Goal: Task Accomplishment & Management: Manage account settings

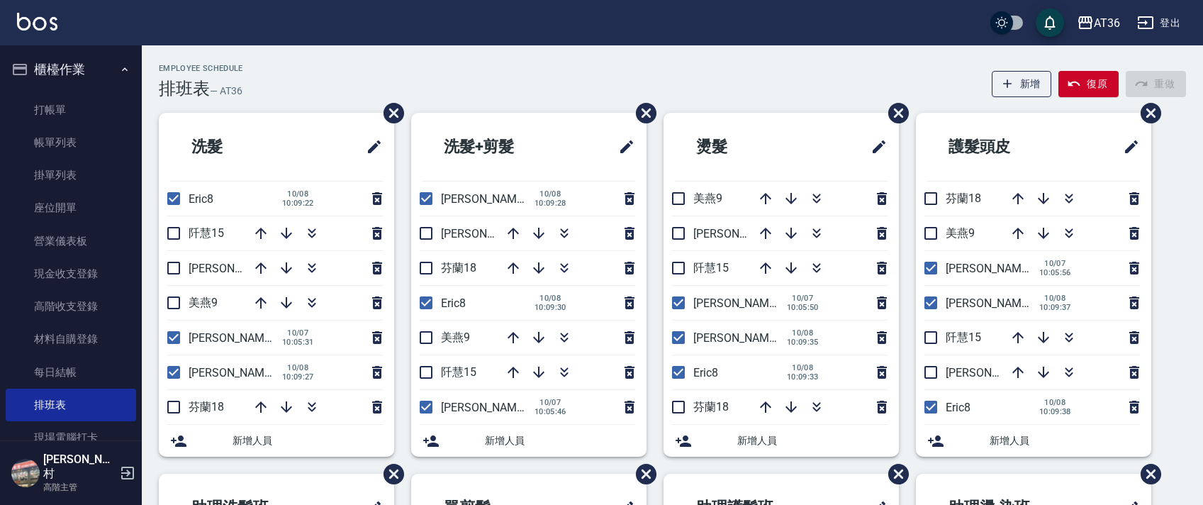
scroll to position [335, 0]
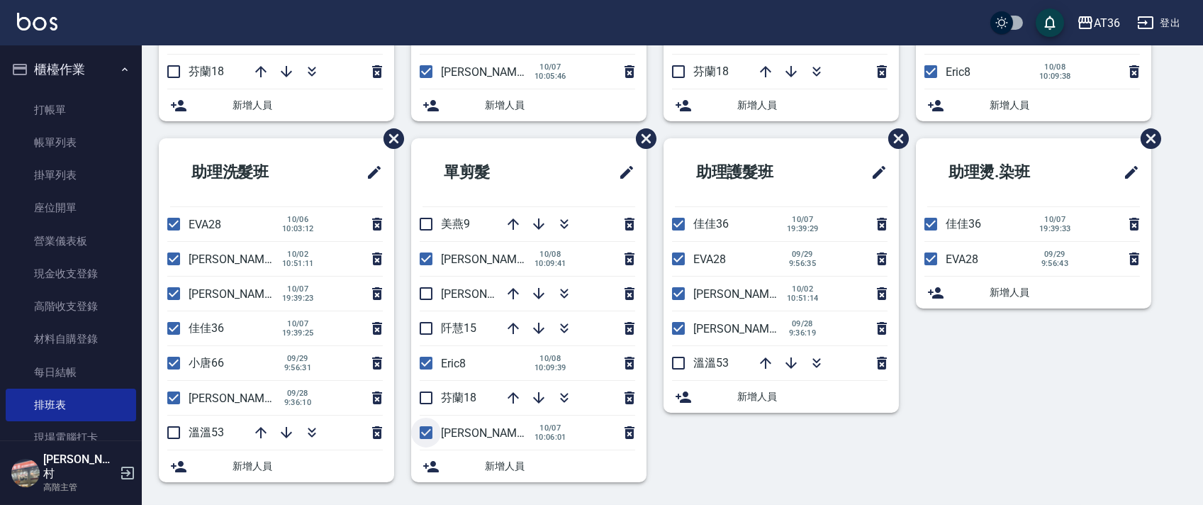
click at [422, 437] on input "checkbox" at bounding box center [426, 432] width 30 height 30
checkbox input "false"
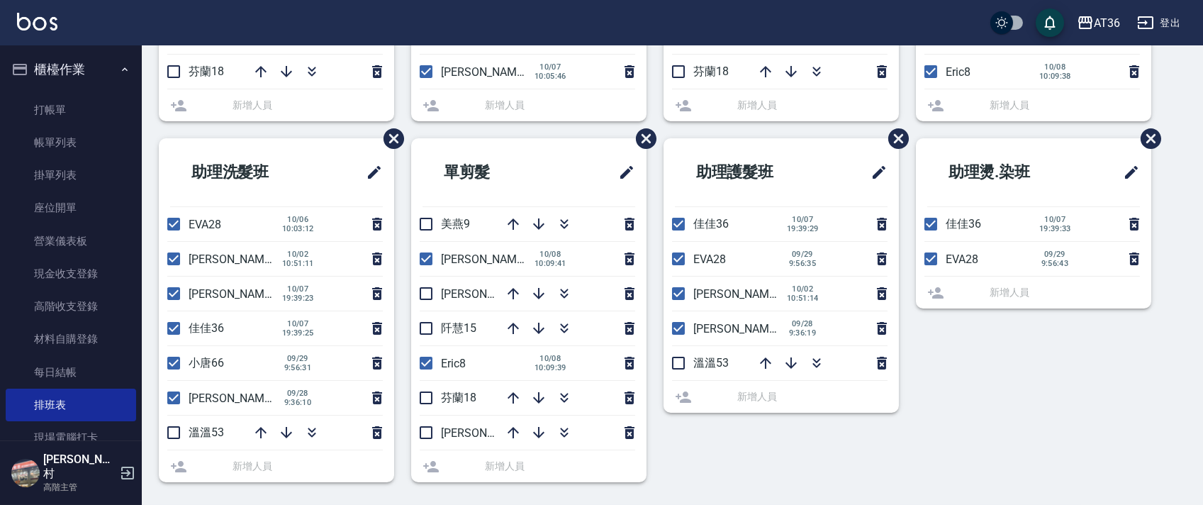
click at [510, 220] on div at bounding box center [567, 224] width 142 height 34
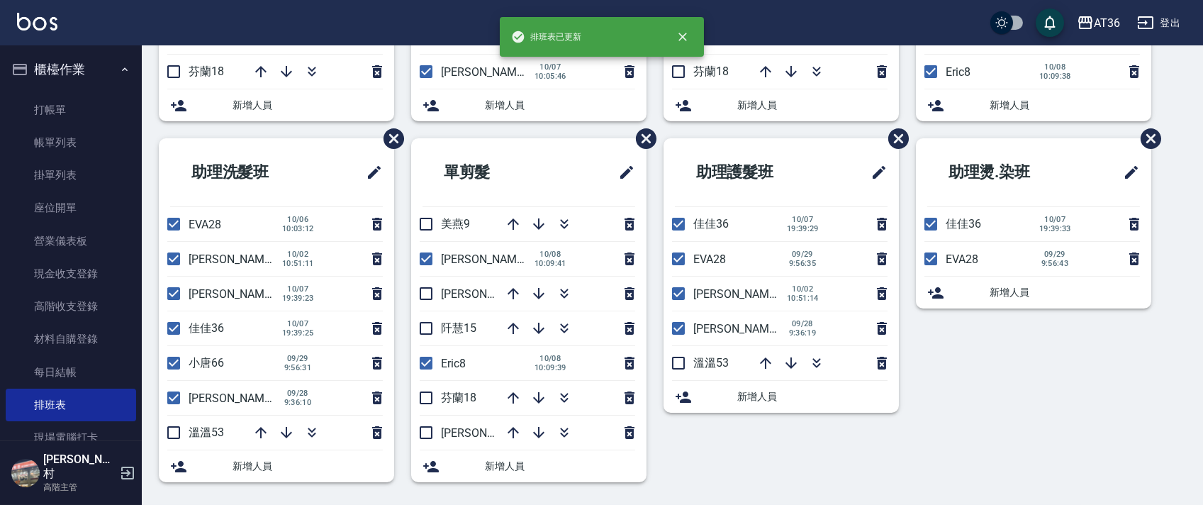
click at [512, 223] on icon "button" at bounding box center [513, 223] width 17 height 17
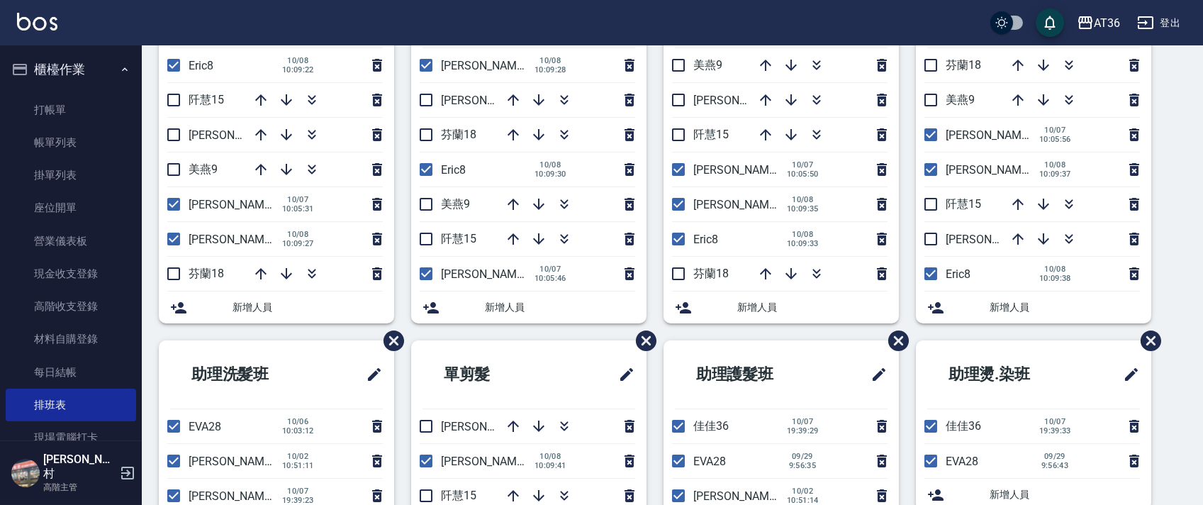
scroll to position [0, 0]
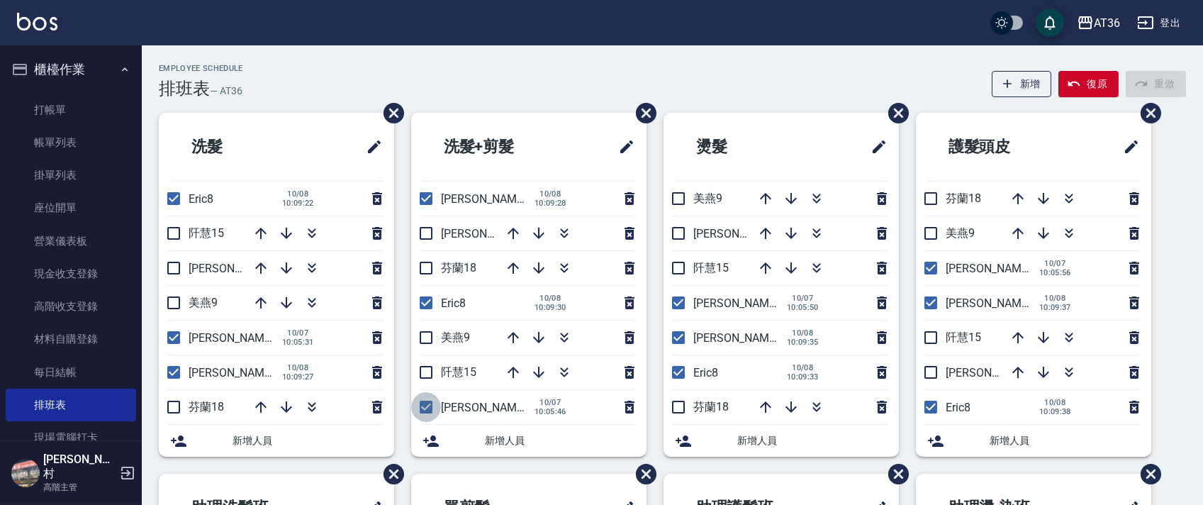
click at [427, 406] on input "checkbox" at bounding box center [426, 407] width 30 height 30
checkbox input "false"
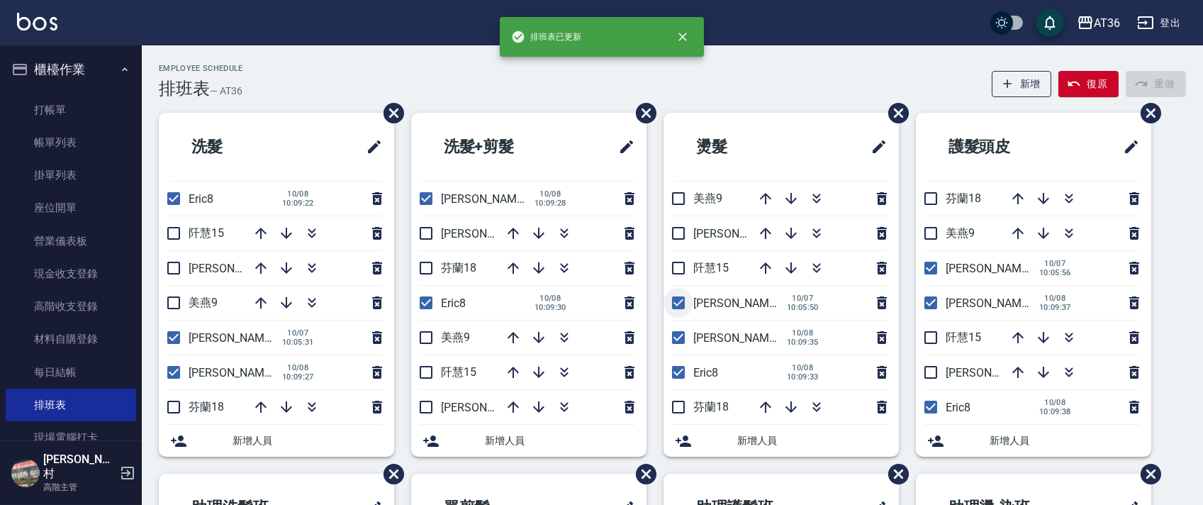
click at [675, 305] on input "checkbox" at bounding box center [678, 303] width 30 height 30
checkbox input "false"
click at [930, 269] on input "checkbox" at bounding box center [931, 268] width 30 height 30
checkbox input "false"
click at [172, 337] on input "checkbox" at bounding box center [174, 337] width 30 height 30
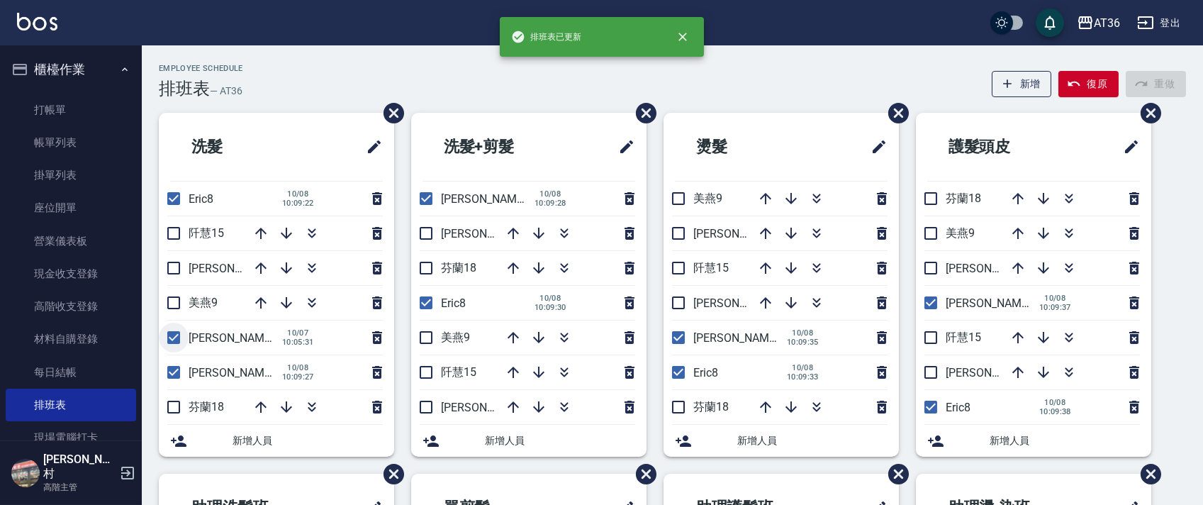
checkbox input "false"
